Goal: Task Accomplishment & Management: Manage account settings

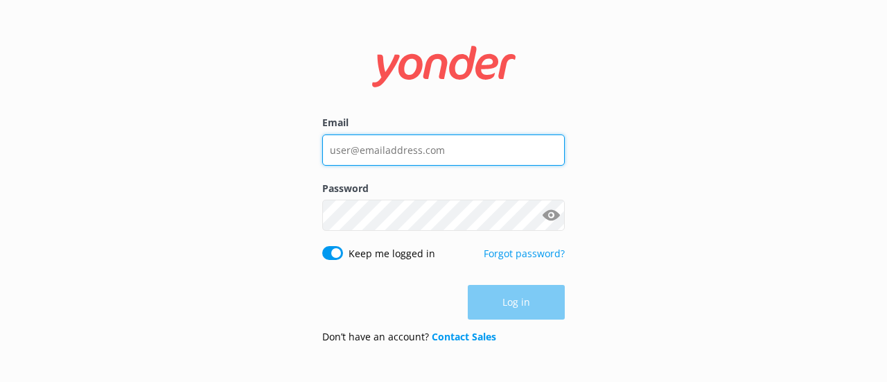
type input "[PERSON_NAME][EMAIL_ADDRESS][DOMAIN_NAME]"
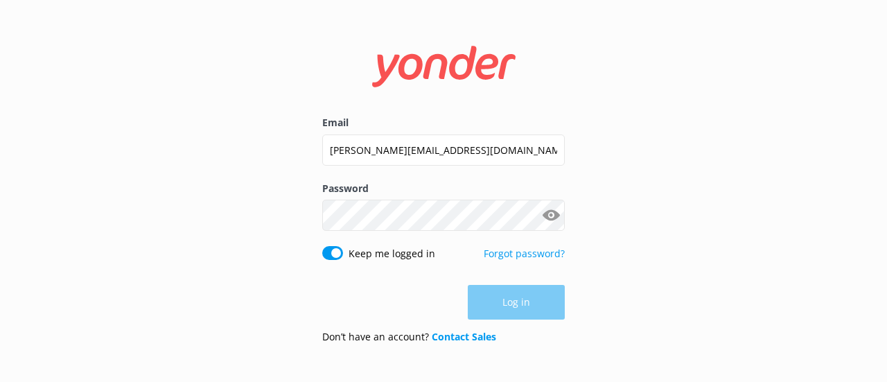
click at [531, 310] on div "Log in" at bounding box center [443, 302] width 242 height 35
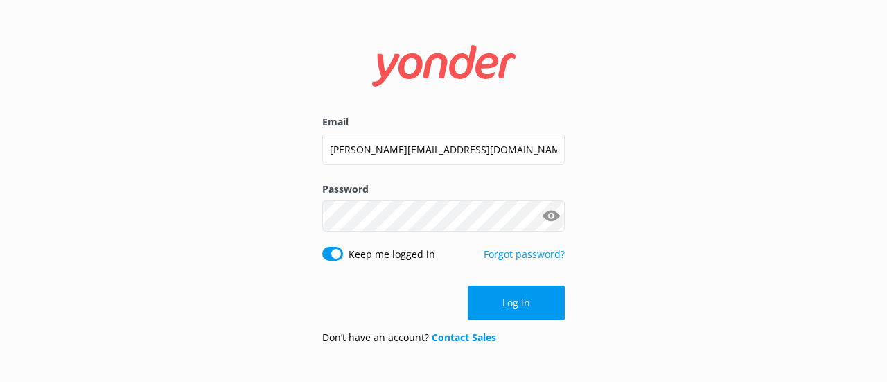
click at [528, 305] on button "Log in" at bounding box center [516, 302] width 97 height 35
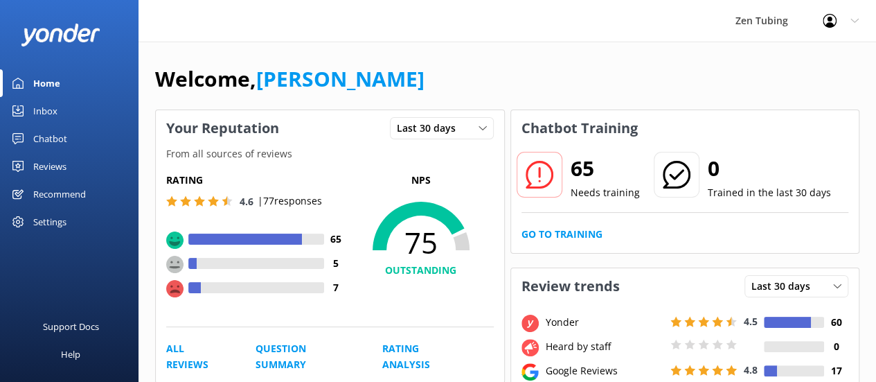
click at [48, 138] on div "Chatbot" at bounding box center [50, 139] width 34 height 28
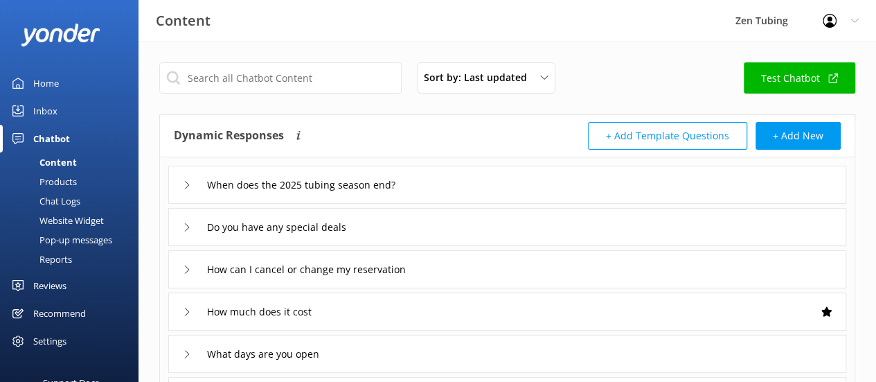
click at [78, 238] on div "Pop-up messages" at bounding box center [60, 239] width 104 height 19
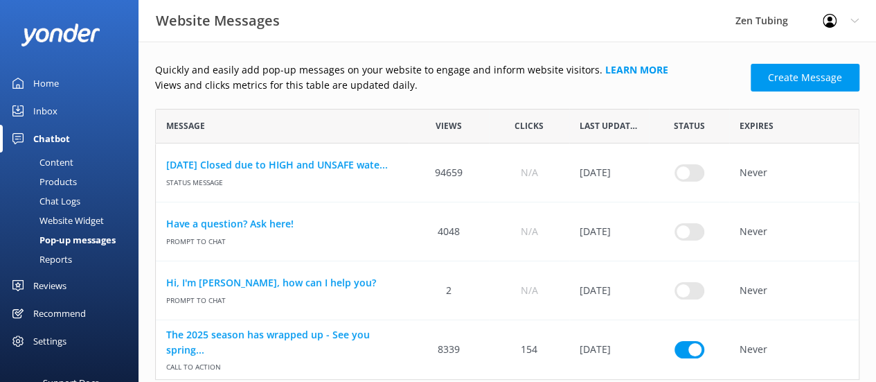
scroll to position [25, 0]
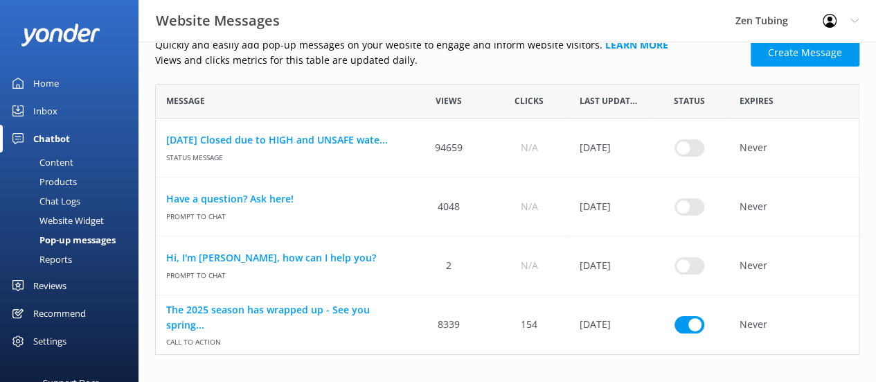
click at [257, 308] on link "The 2025 season has wrapped up - See you spring..." at bounding box center [282, 316] width 232 height 31
